Goal: Find specific page/section: Find specific page/section

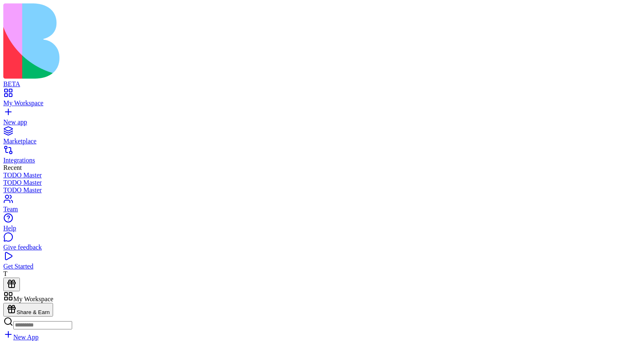
click at [23, 317] on link at bounding box center [13, 320] width 20 height 7
click at [23, 326] on link at bounding box center [13, 329] width 20 height 7
